Goal: Navigation & Orientation: Find specific page/section

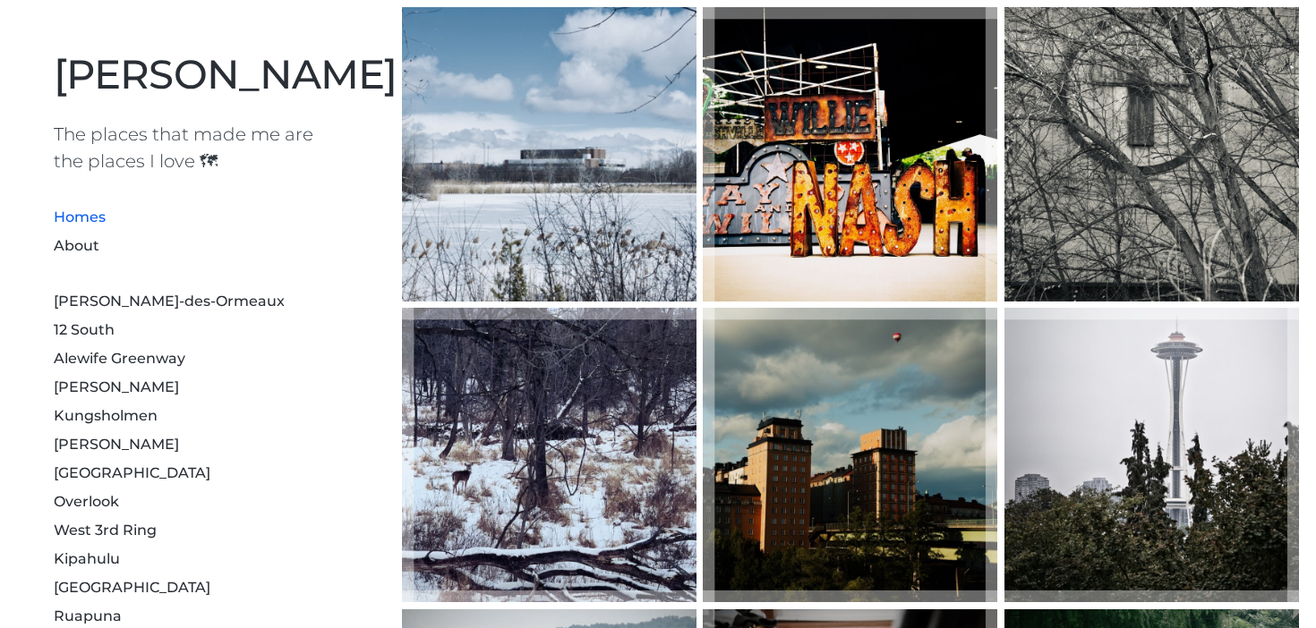
click at [72, 254] on li "About" at bounding box center [197, 244] width 287 height 29
click at [79, 248] on link "About" at bounding box center [77, 245] width 46 height 17
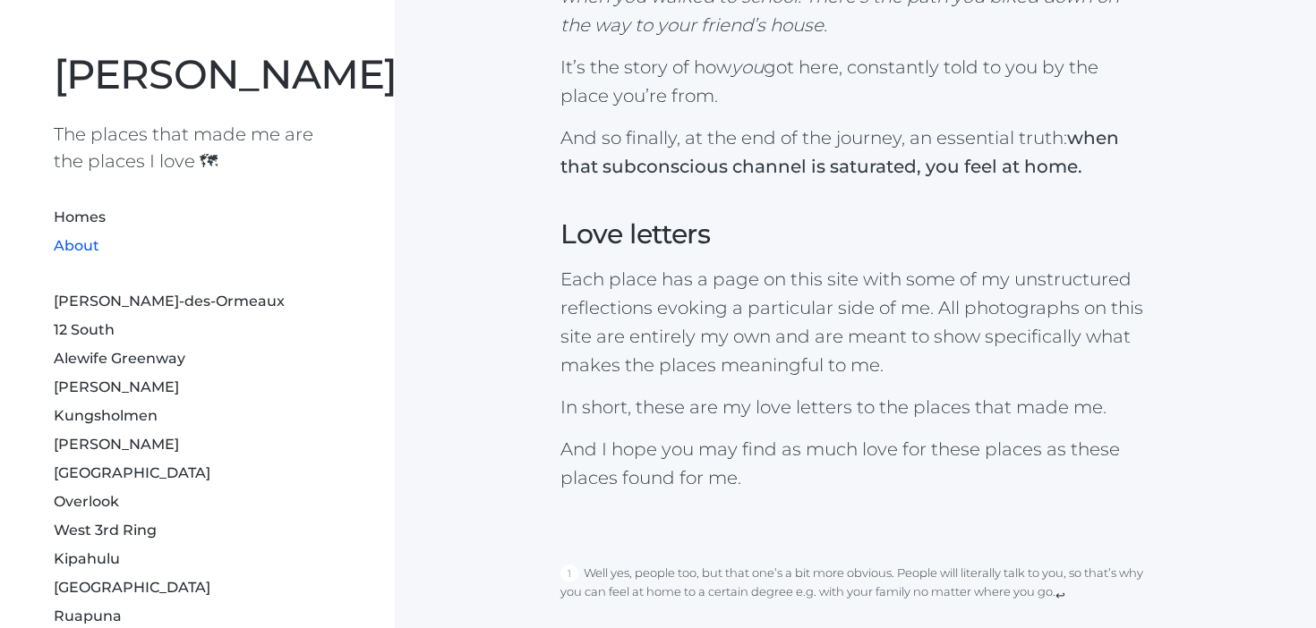
scroll to position [217, 0]
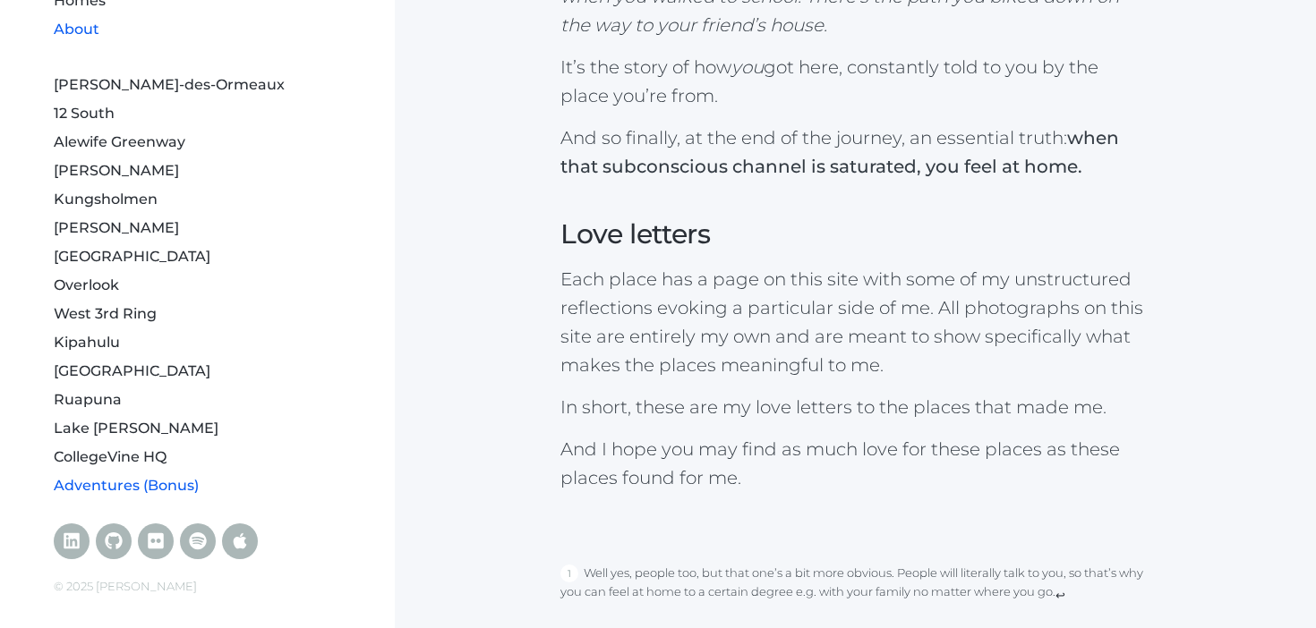
click at [137, 486] on link "Adventures (Bonus)" at bounding box center [126, 485] width 145 height 17
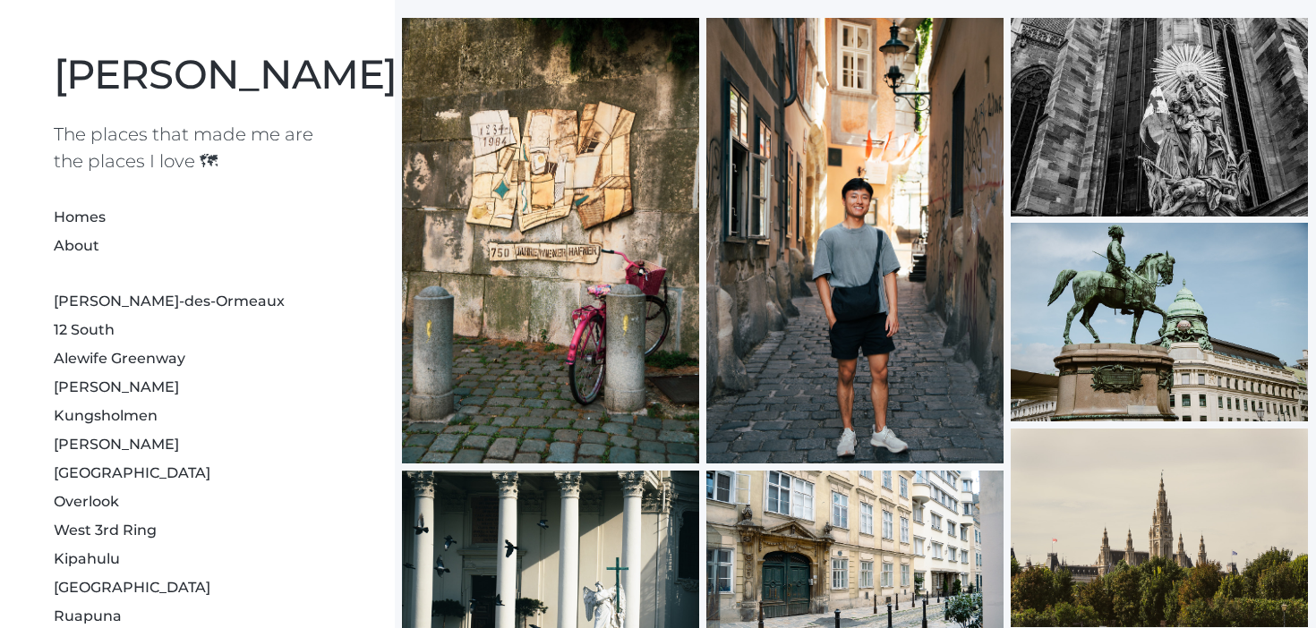
scroll to position [2320, 0]
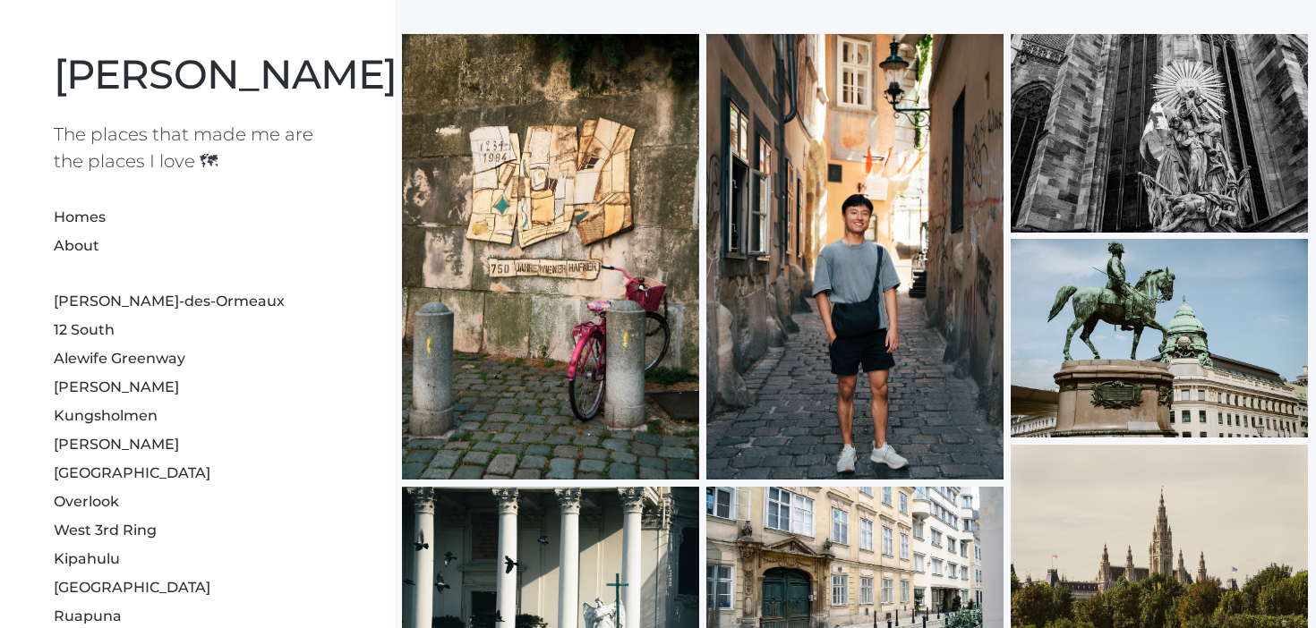
click at [828, 294] on div at bounding box center [854, 257] width 297 height 446
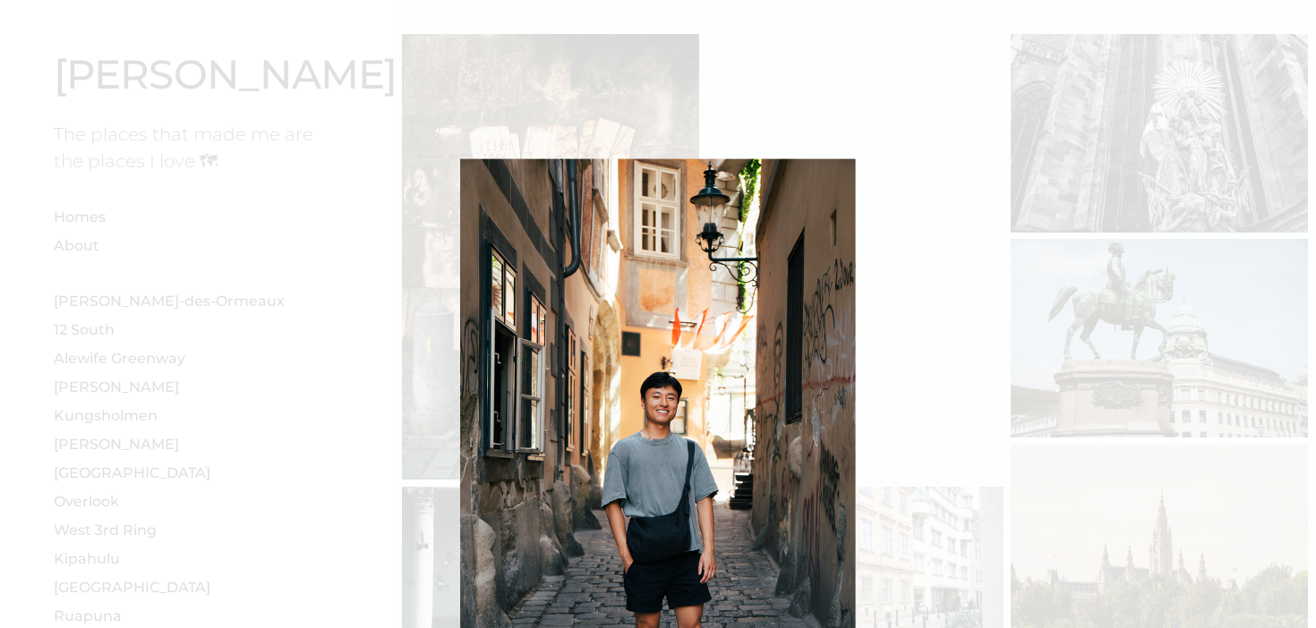
click at [981, 247] on img at bounding box center [854, 257] width 297 height 446
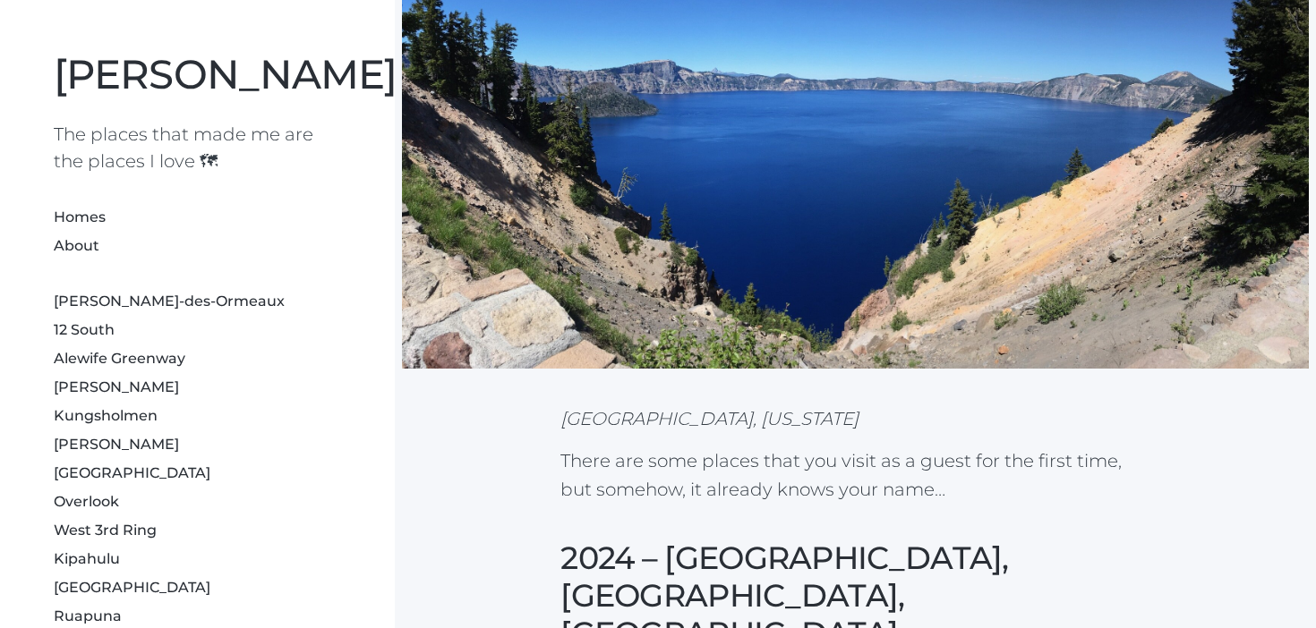
scroll to position [0, 0]
